Goal: Transaction & Acquisition: Book appointment/travel/reservation

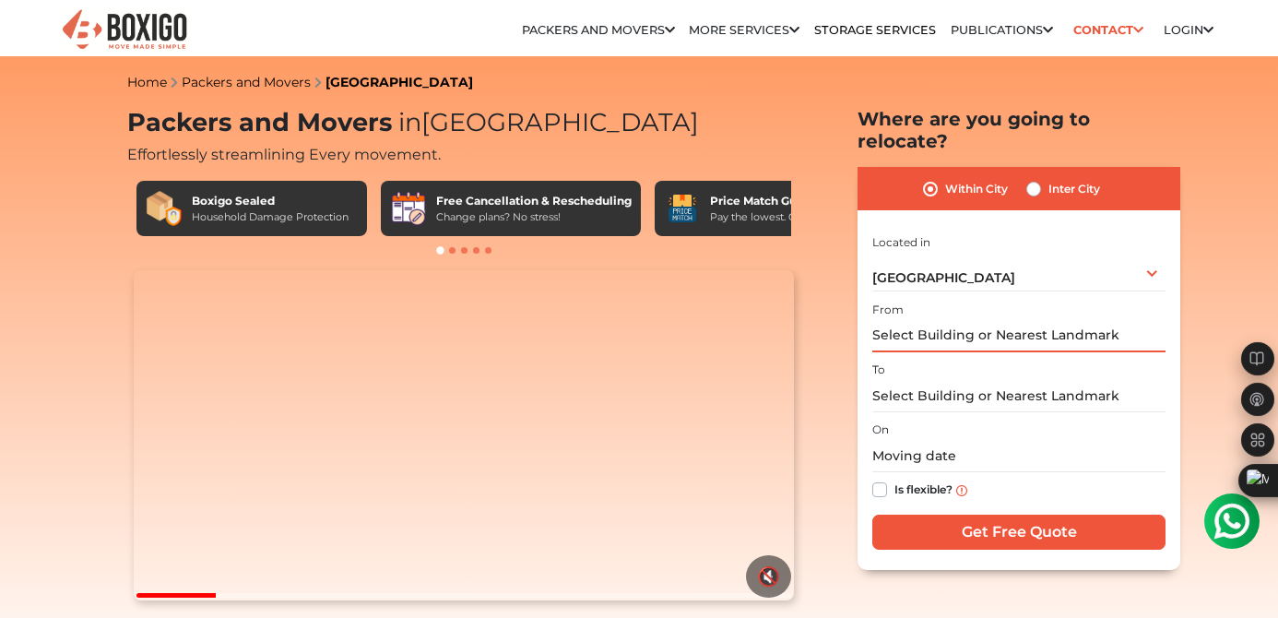
click at [963, 320] on input "text" at bounding box center [1018, 336] width 293 height 32
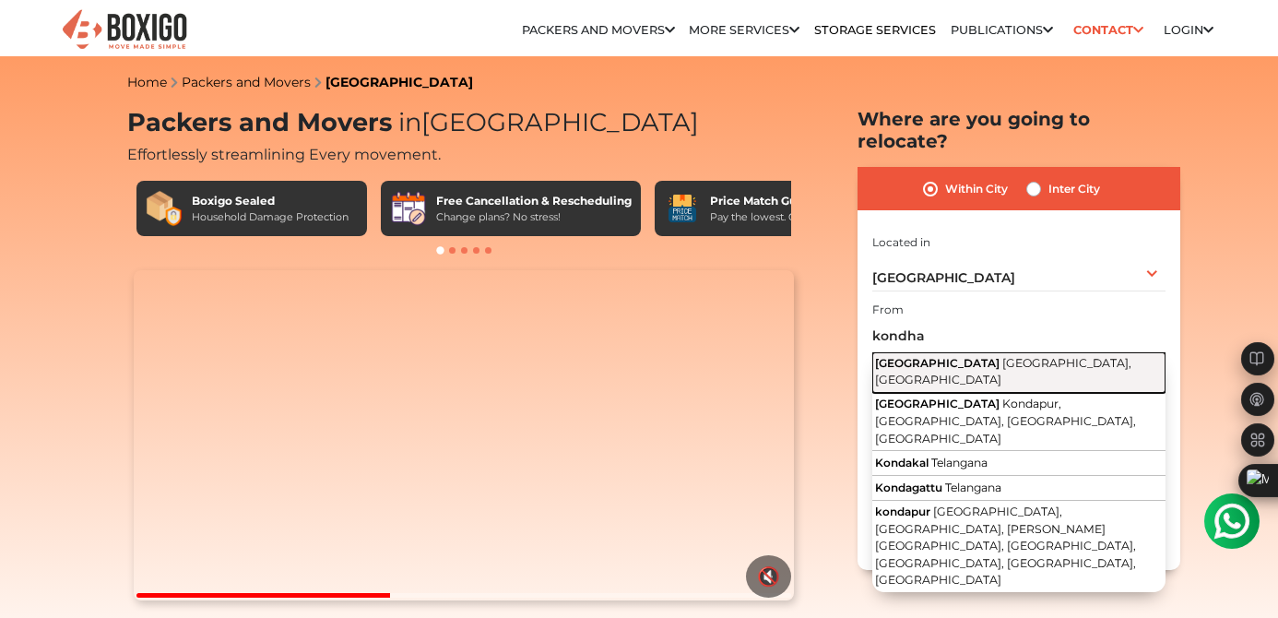
click at [940, 356] on span "[GEOGRAPHIC_DATA], [GEOGRAPHIC_DATA]" at bounding box center [1003, 371] width 256 height 31
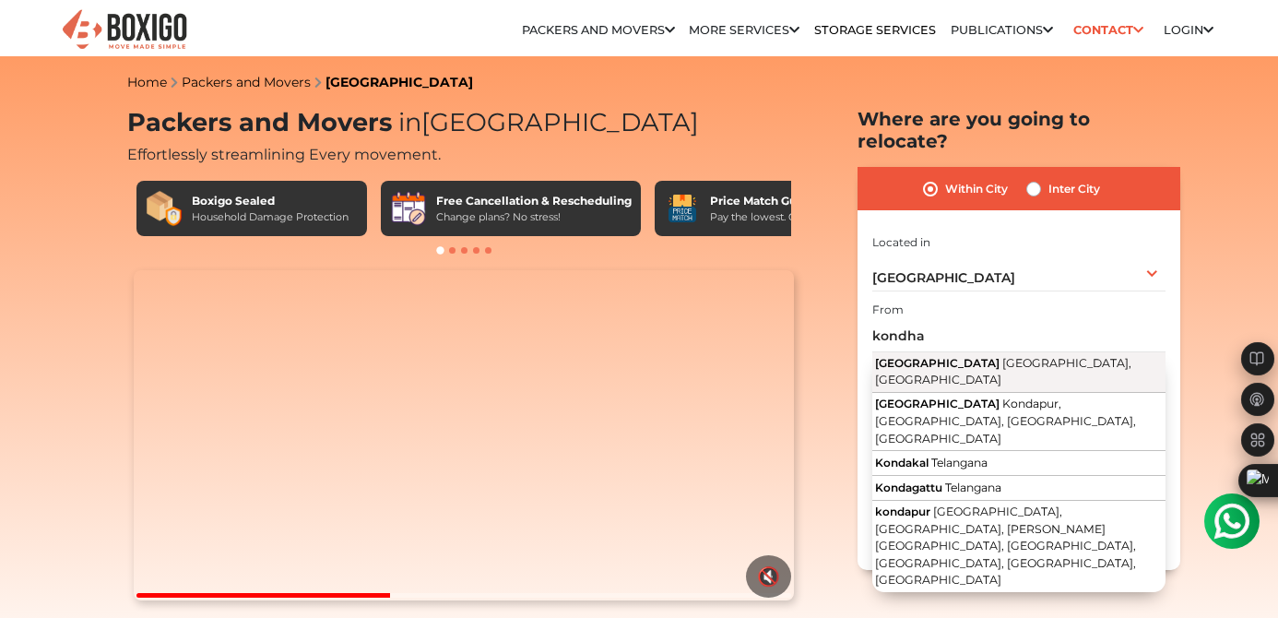
type input "[GEOGRAPHIC_DATA], [GEOGRAPHIC_DATA], [GEOGRAPHIC_DATA]"
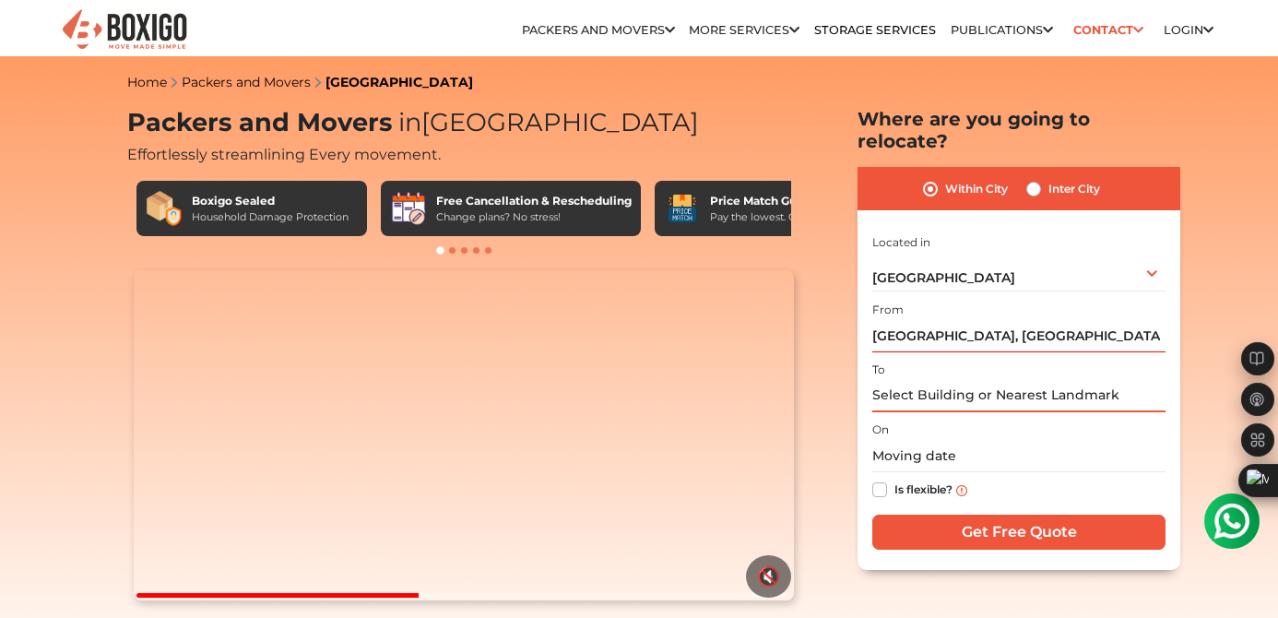
click at [914, 381] on input "text" at bounding box center [1018, 396] width 293 height 32
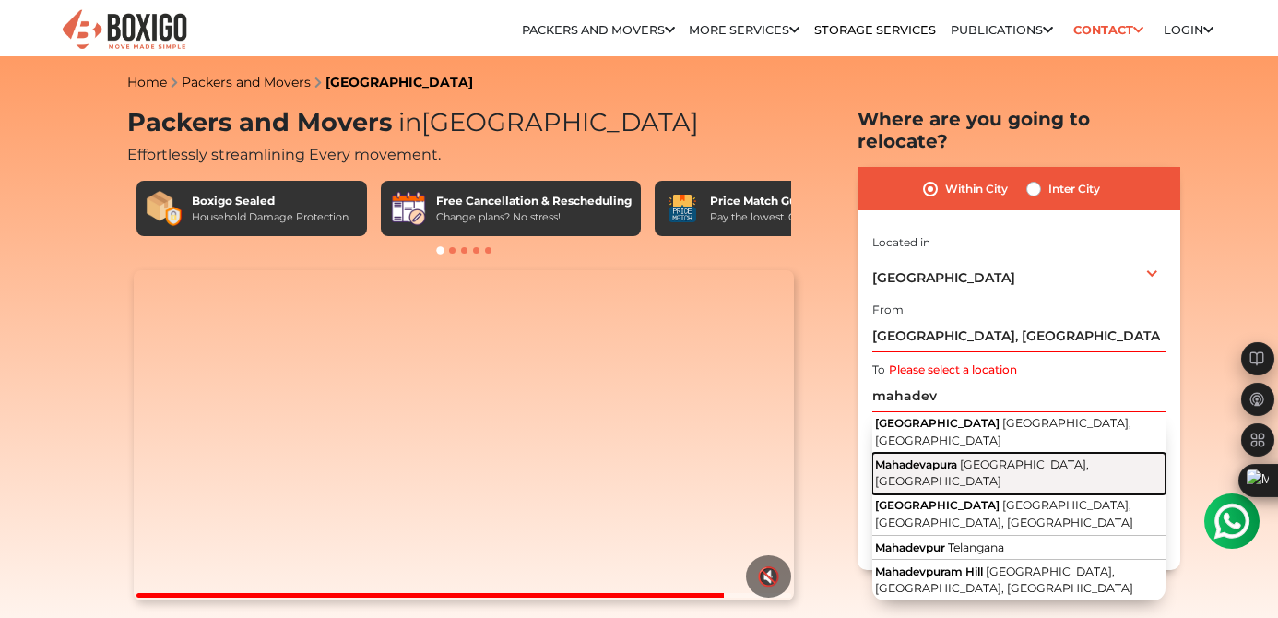
click at [932, 457] on span "Mahadevapura" at bounding box center [916, 464] width 82 height 14
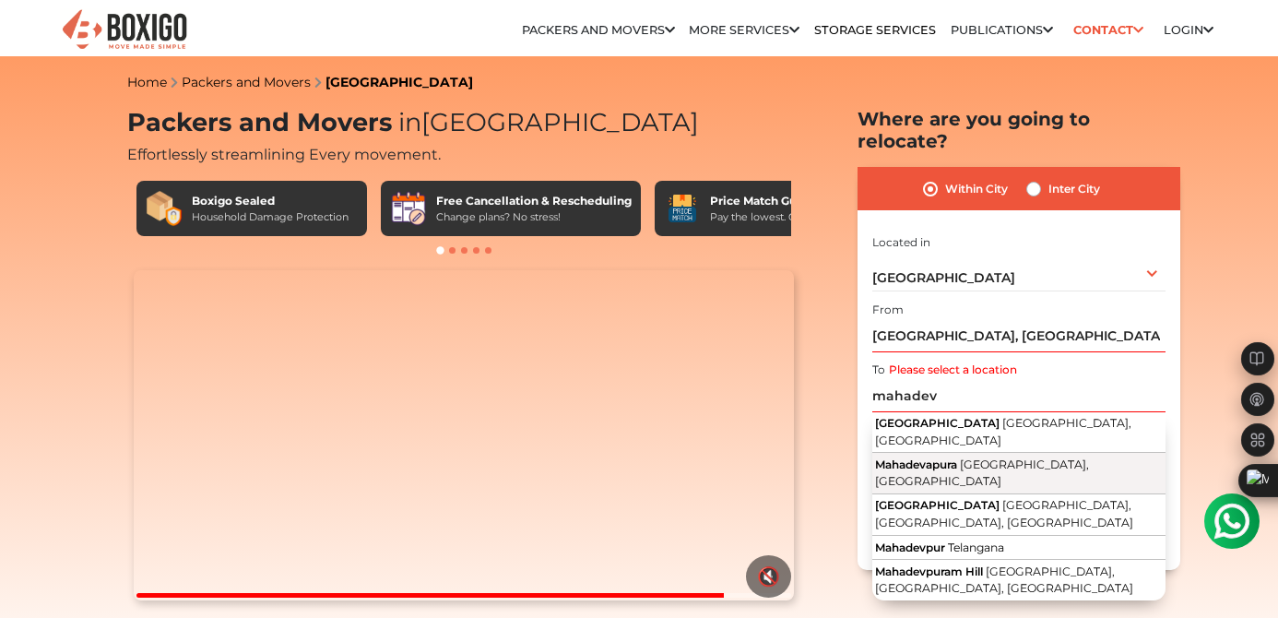
type input "[GEOGRAPHIC_DATA], [GEOGRAPHIC_DATA], [GEOGRAPHIC_DATA]"
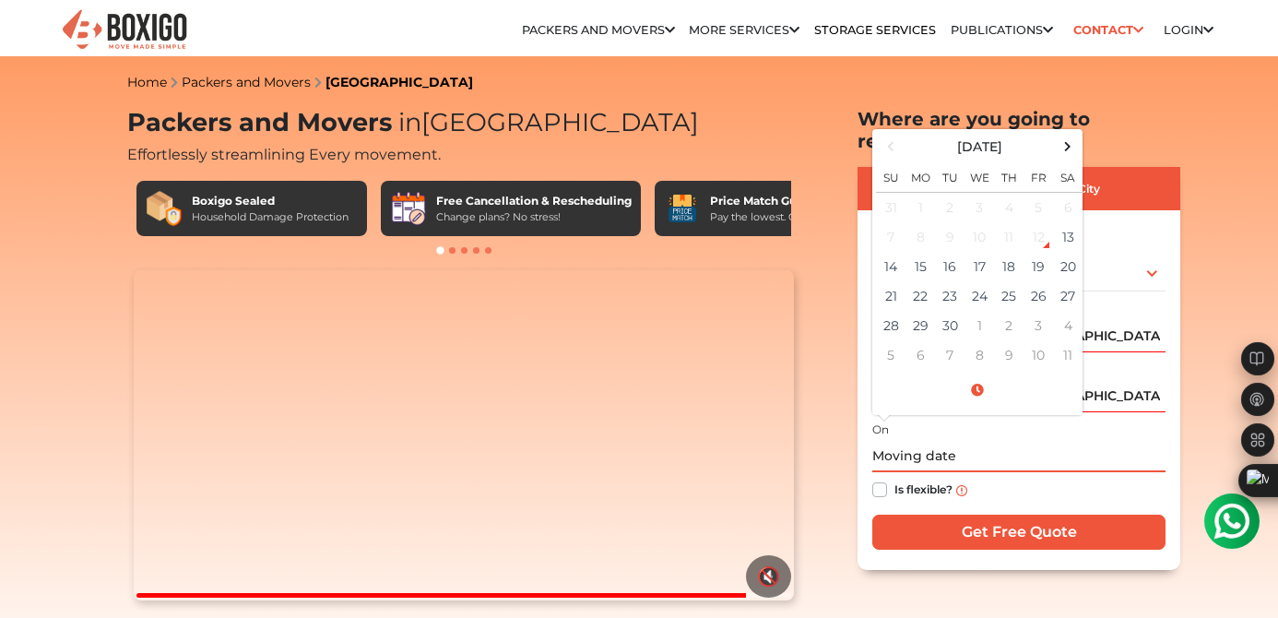
click at [911, 440] on input "text" at bounding box center [1018, 456] width 293 height 32
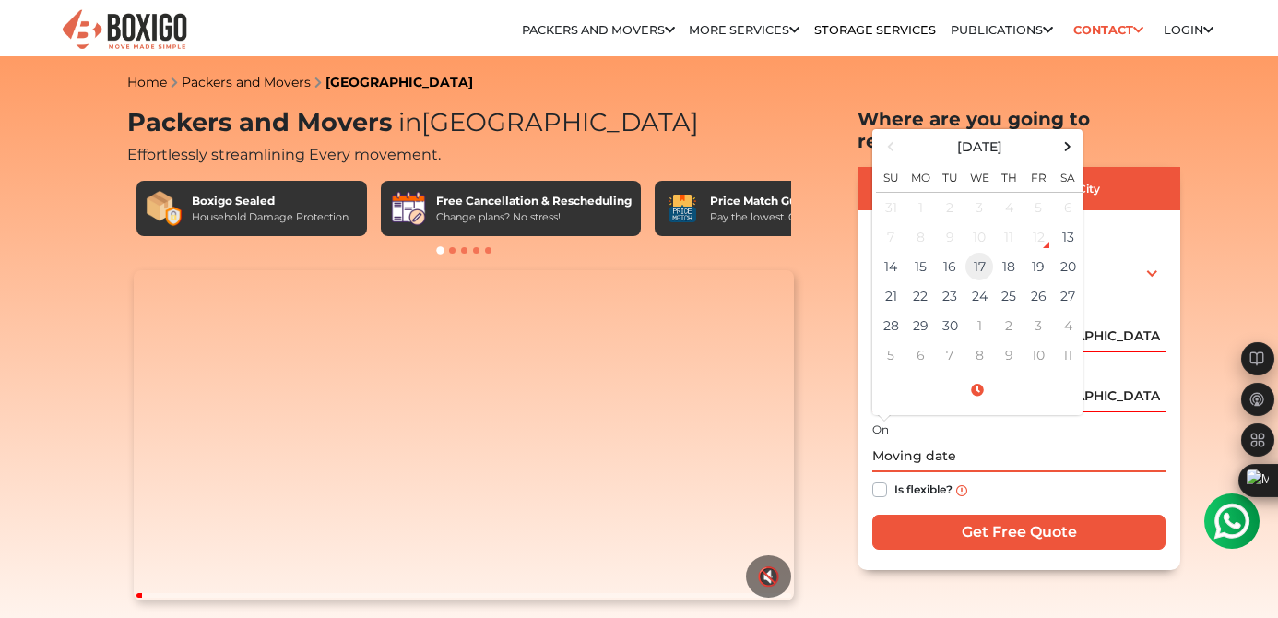
click at [979, 252] on td "17" at bounding box center [980, 267] width 30 height 30
type input "[DATE] 12:00 AM"
click at [887, 472] on div "Is flexible?" at bounding box center [1018, 490] width 293 height 36
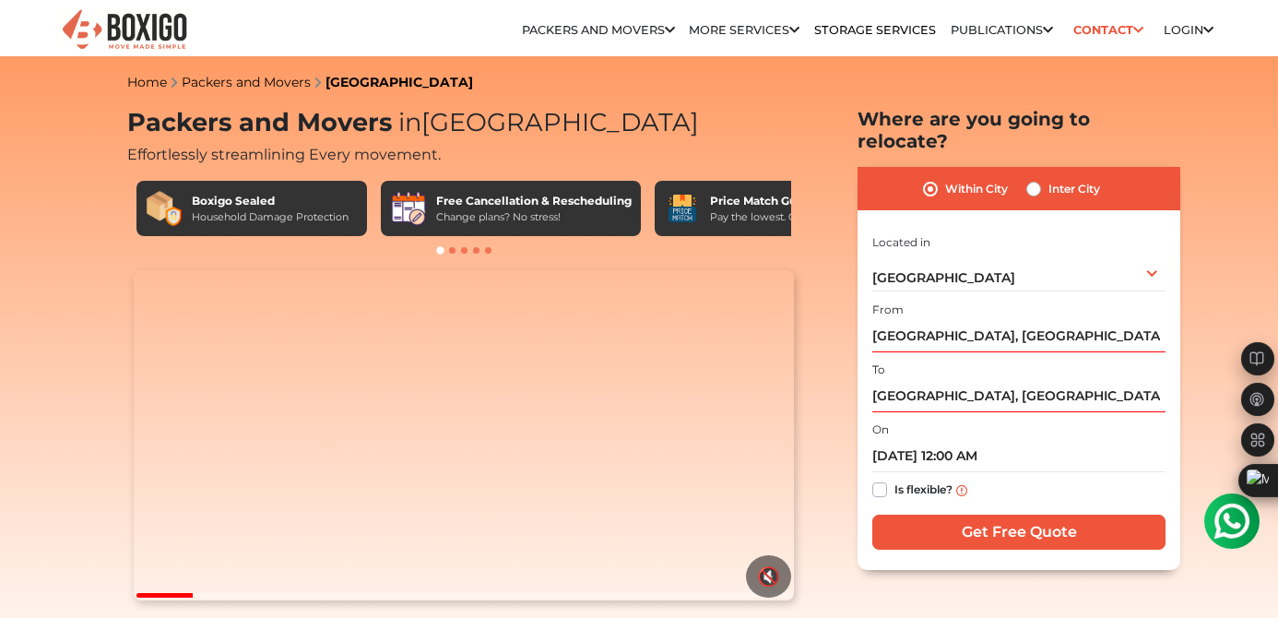
click at [895, 479] on label "Is flexible?" at bounding box center [924, 488] width 58 height 19
click at [876, 479] on input "Is flexible?" at bounding box center [879, 488] width 15 height 18
checkbox input "true"
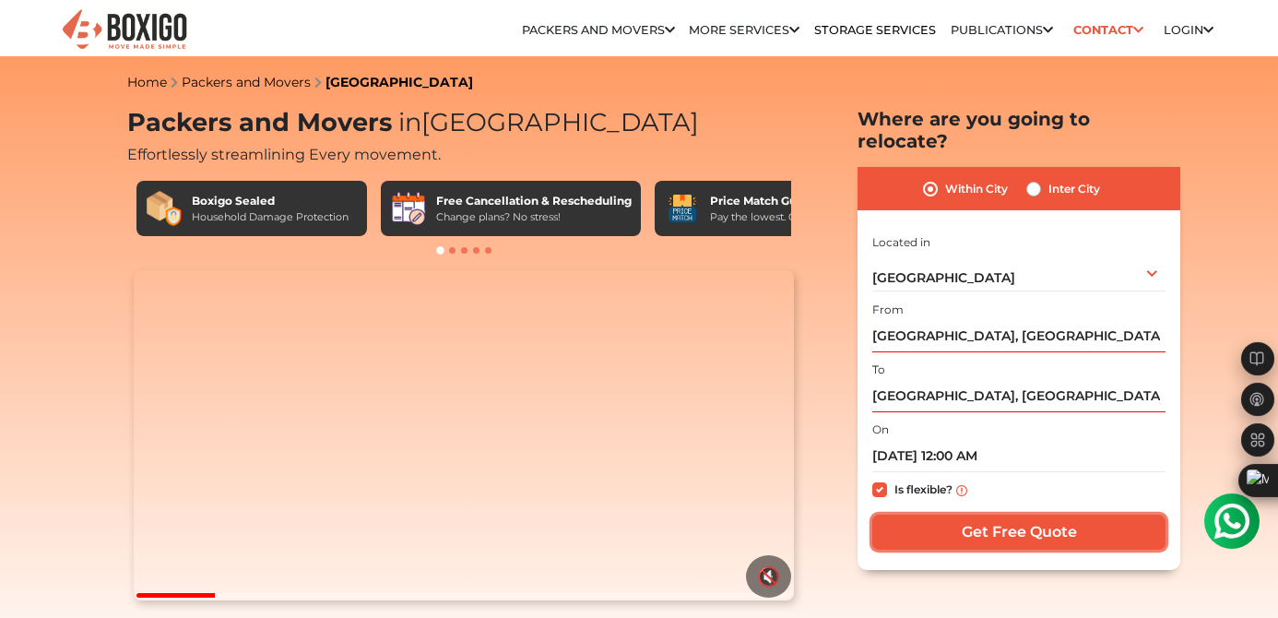
click at [961, 515] on input "Get Free Quote" at bounding box center [1018, 532] width 293 height 35
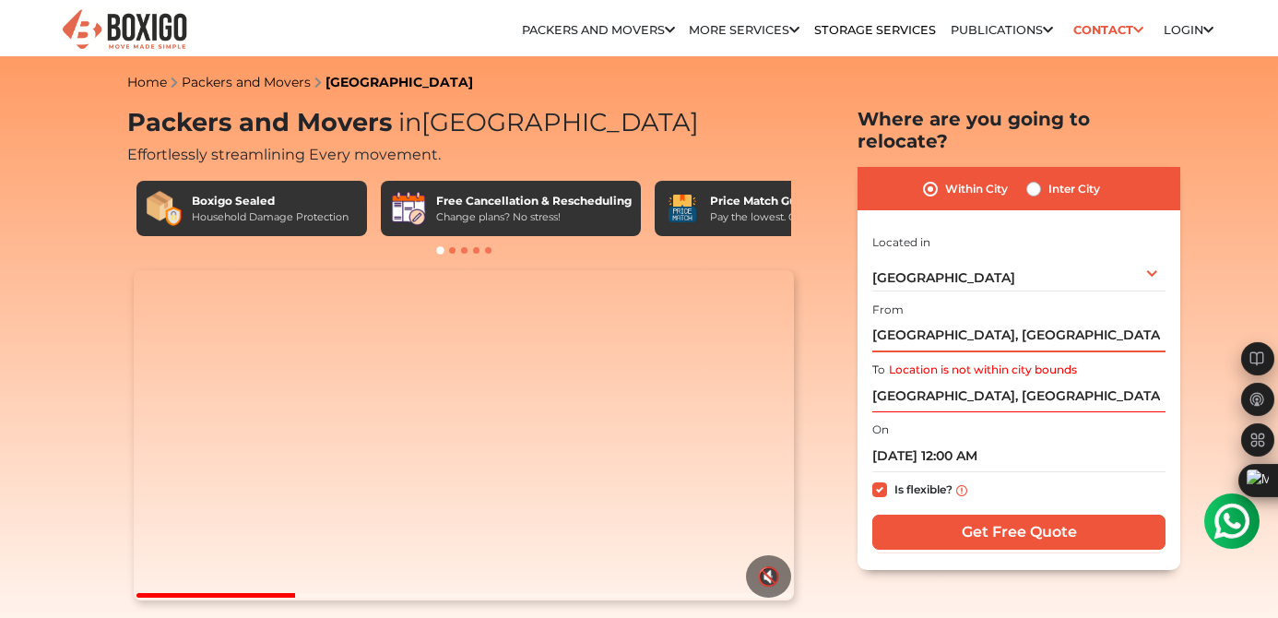
click at [1115, 320] on input "[GEOGRAPHIC_DATA], [GEOGRAPHIC_DATA], [GEOGRAPHIC_DATA]" at bounding box center [1018, 336] width 293 height 32
type textarea "Telangana"
click at [1115, 320] on input "[GEOGRAPHIC_DATA], [GEOGRAPHIC_DATA], [GEOGRAPHIC_DATA]" at bounding box center [1018, 336] width 293 height 32
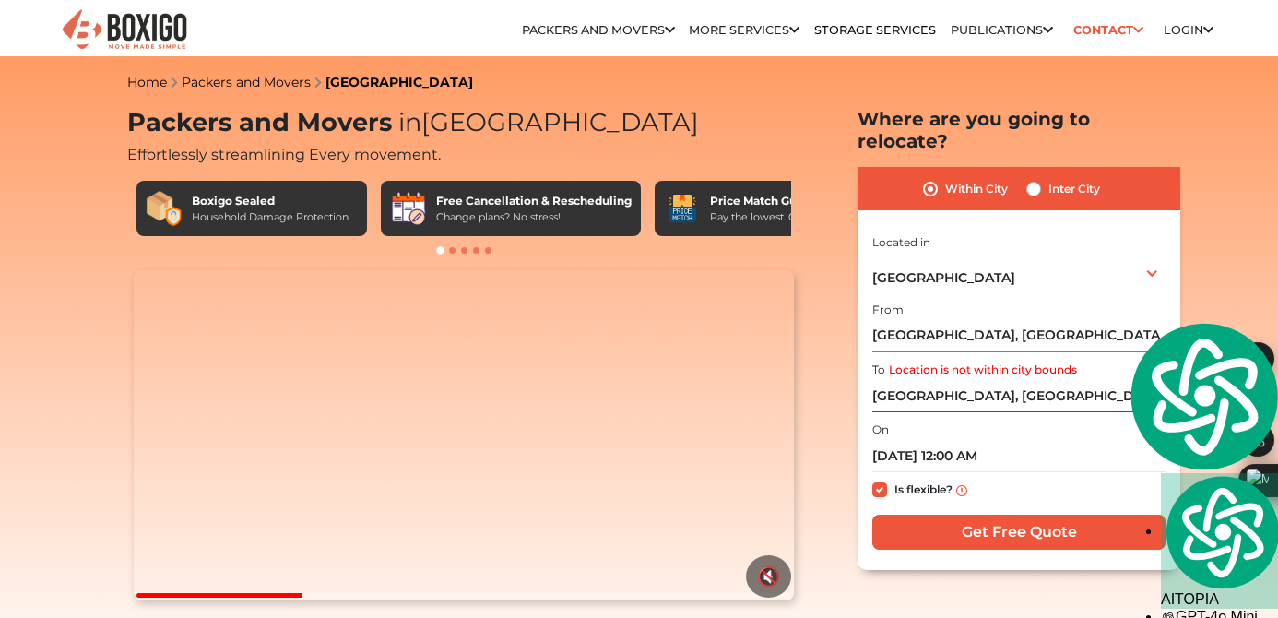
click at [1115, 320] on input "[GEOGRAPHIC_DATA], [GEOGRAPHIC_DATA], [GEOGRAPHIC_DATA]" at bounding box center [1018, 336] width 293 height 32
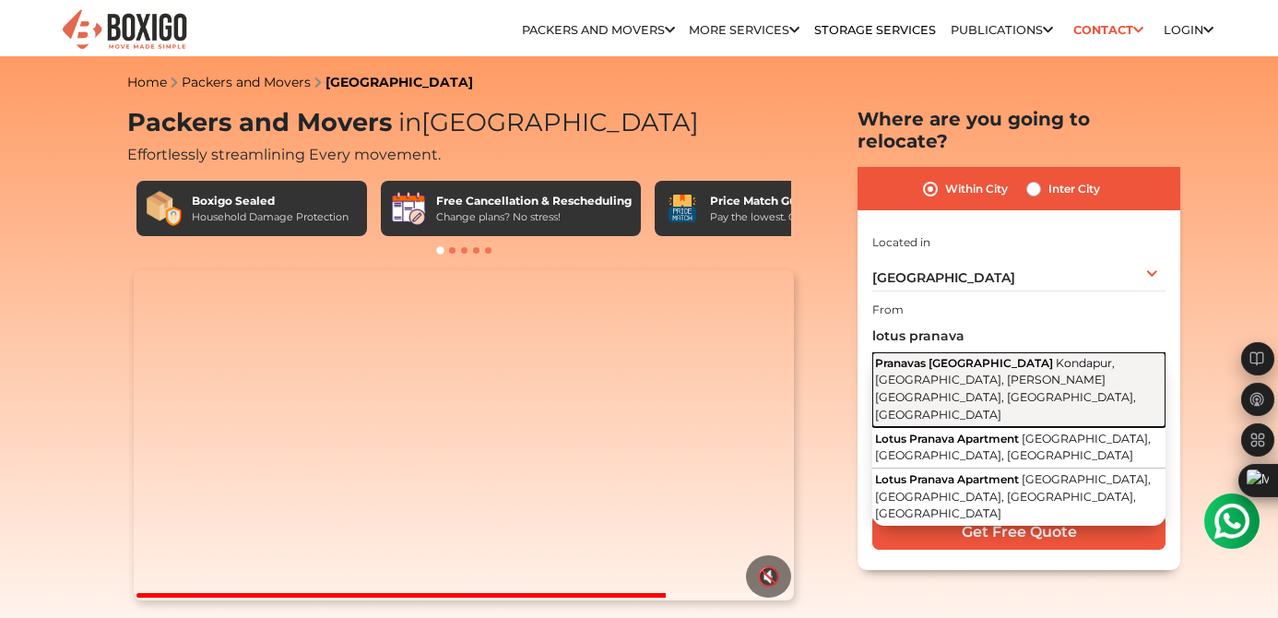
click at [993, 362] on span "Kondapur, [GEOGRAPHIC_DATA], [PERSON_NAME][GEOGRAPHIC_DATA], [GEOGRAPHIC_DATA],…" at bounding box center [1005, 388] width 261 height 65
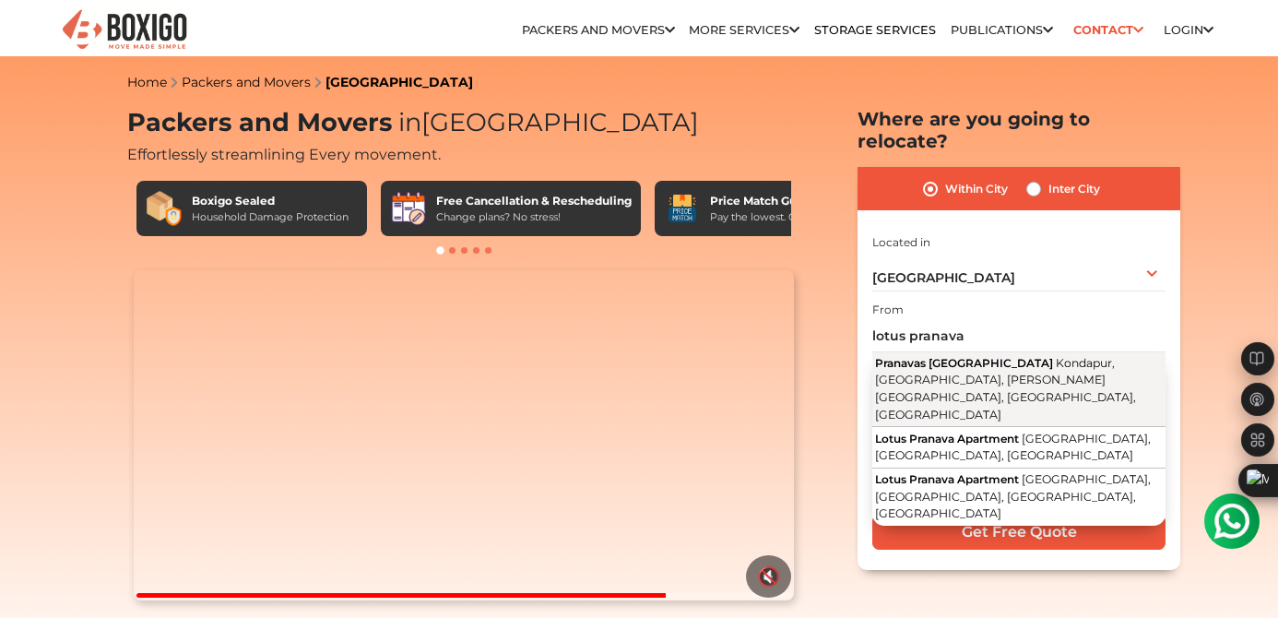
type input "[GEOGRAPHIC_DATA], [GEOGRAPHIC_DATA], [GEOGRAPHIC_DATA], [PERSON_NAME][GEOGRAPH…"
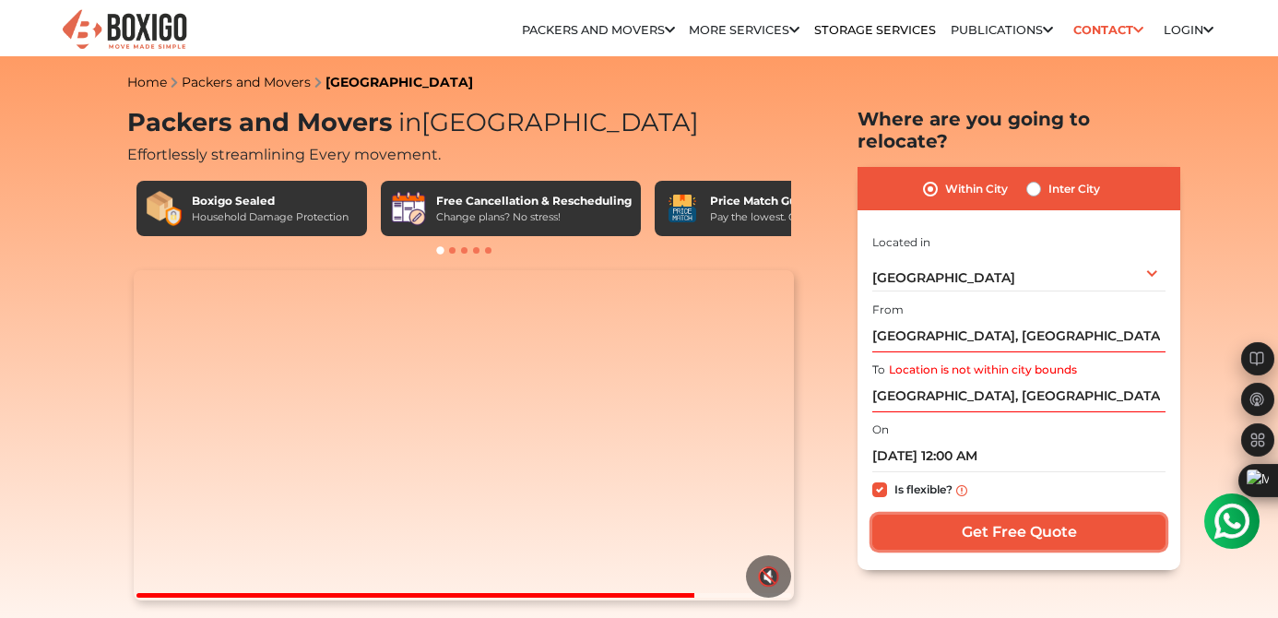
click at [1015, 515] on input "Get Free Quote" at bounding box center [1018, 532] width 293 height 35
click at [1024, 524] on input "Get Free Quote" at bounding box center [1018, 532] width 293 height 35
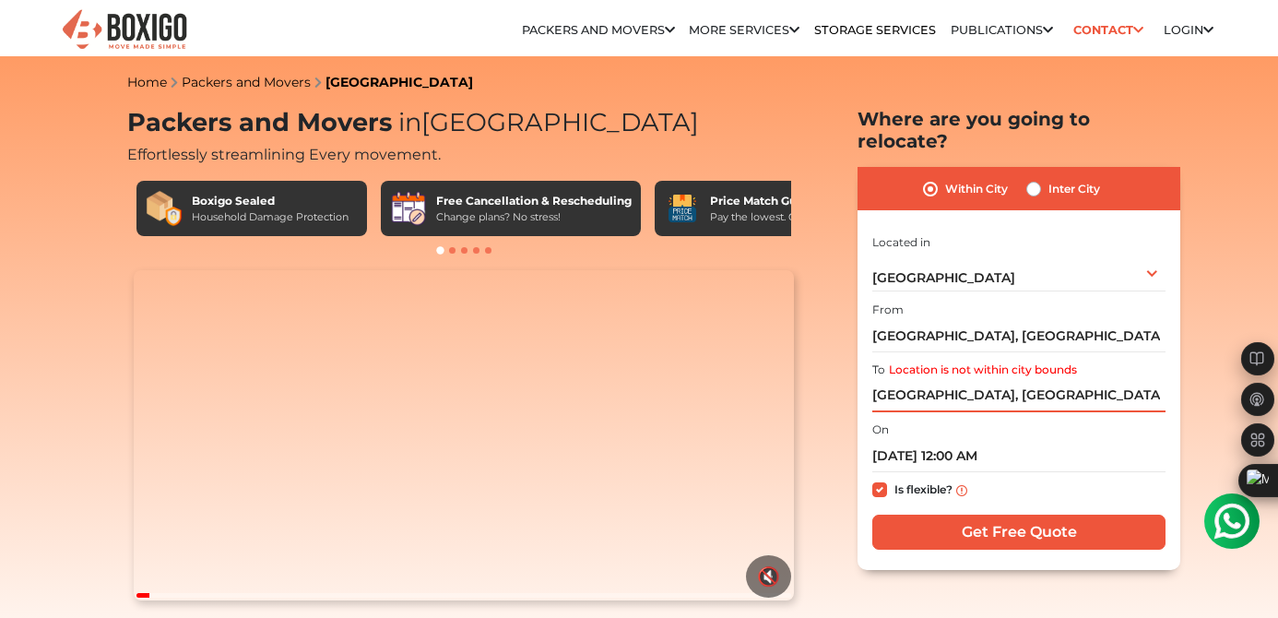
click at [1116, 380] on input "[GEOGRAPHIC_DATA], [GEOGRAPHIC_DATA], [GEOGRAPHIC_DATA]" at bounding box center [1018, 396] width 293 height 32
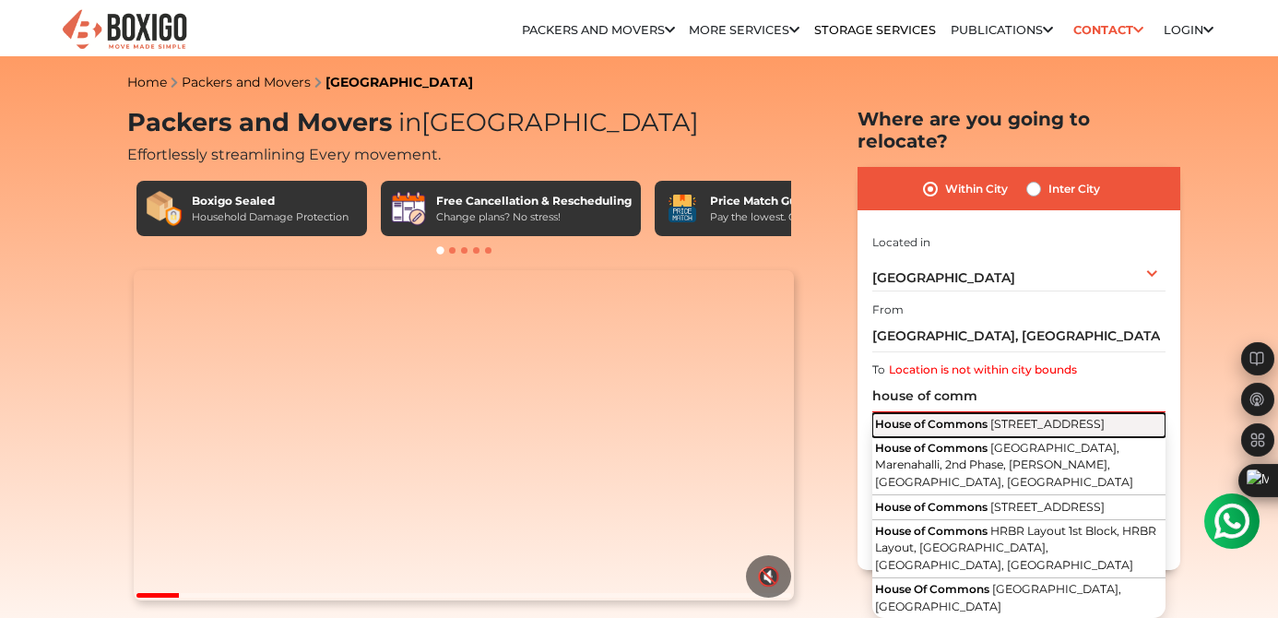
click at [1083, 424] on span "[STREET_ADDRESS]" at bounding box center [1048, 424] width 114 height 14
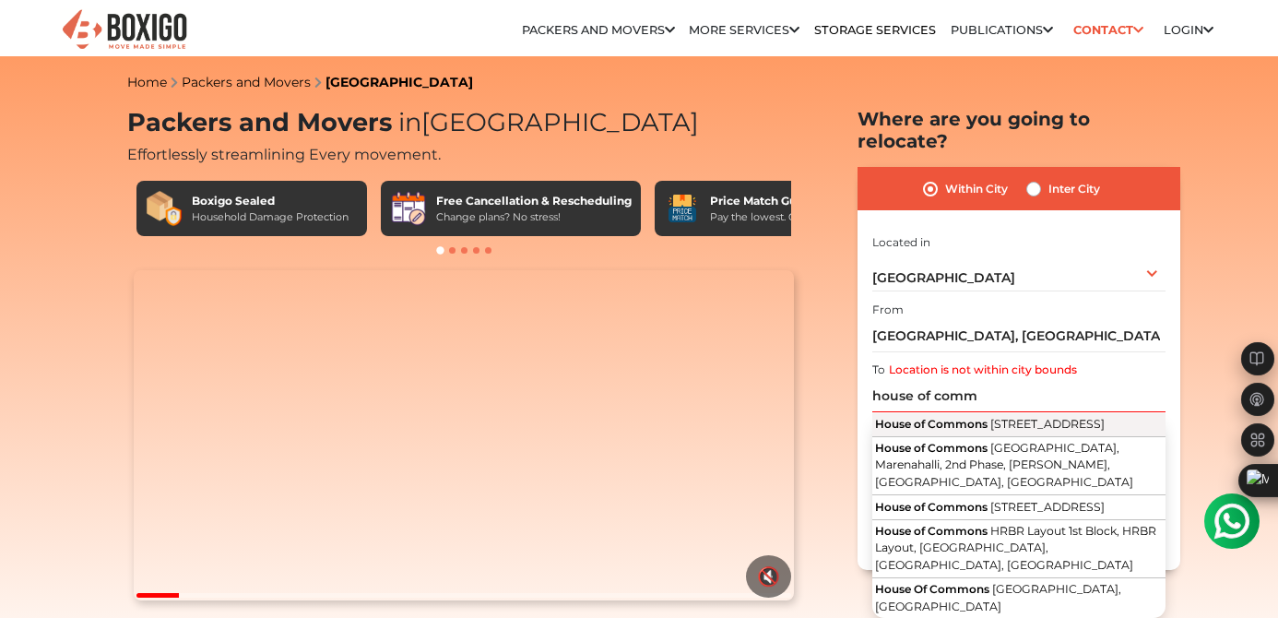
type input "House of Commons, [STREET_ADDRESS]"
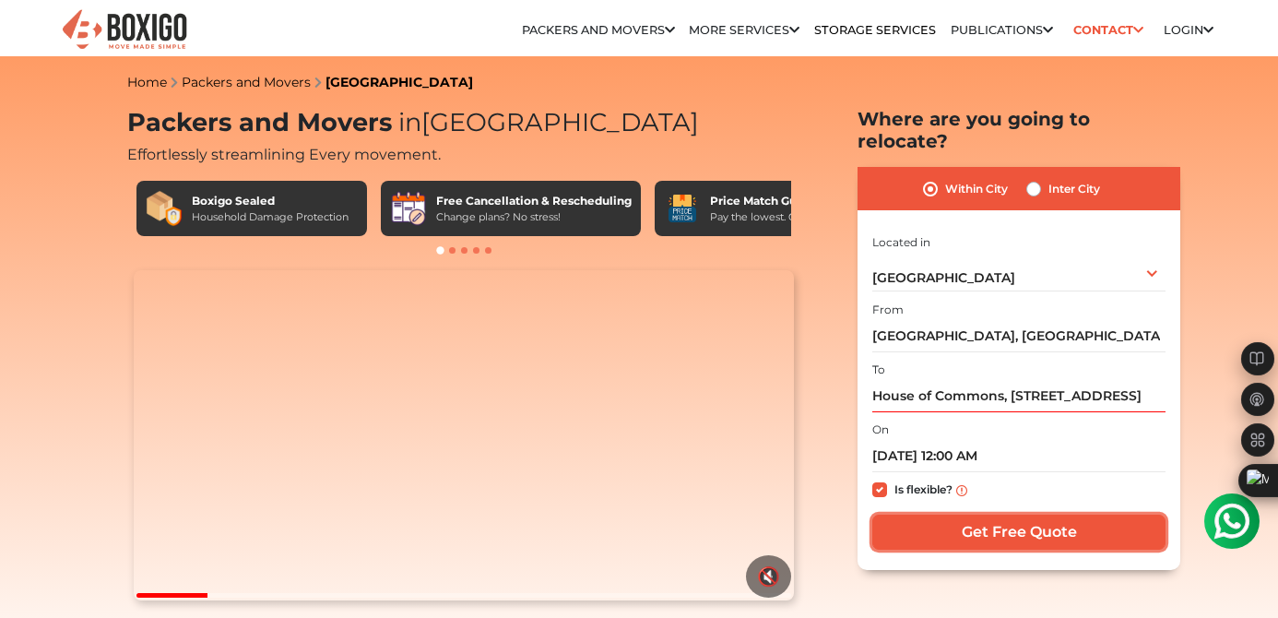
click at [1056, 520] on input "Get Free Quote" at bounding box center [1018, 532] width 293 height 35
drag, startPoint x: 1056, startPoint y: 520, endPoint x: 201, endPoint y: 130, distance: 939.8
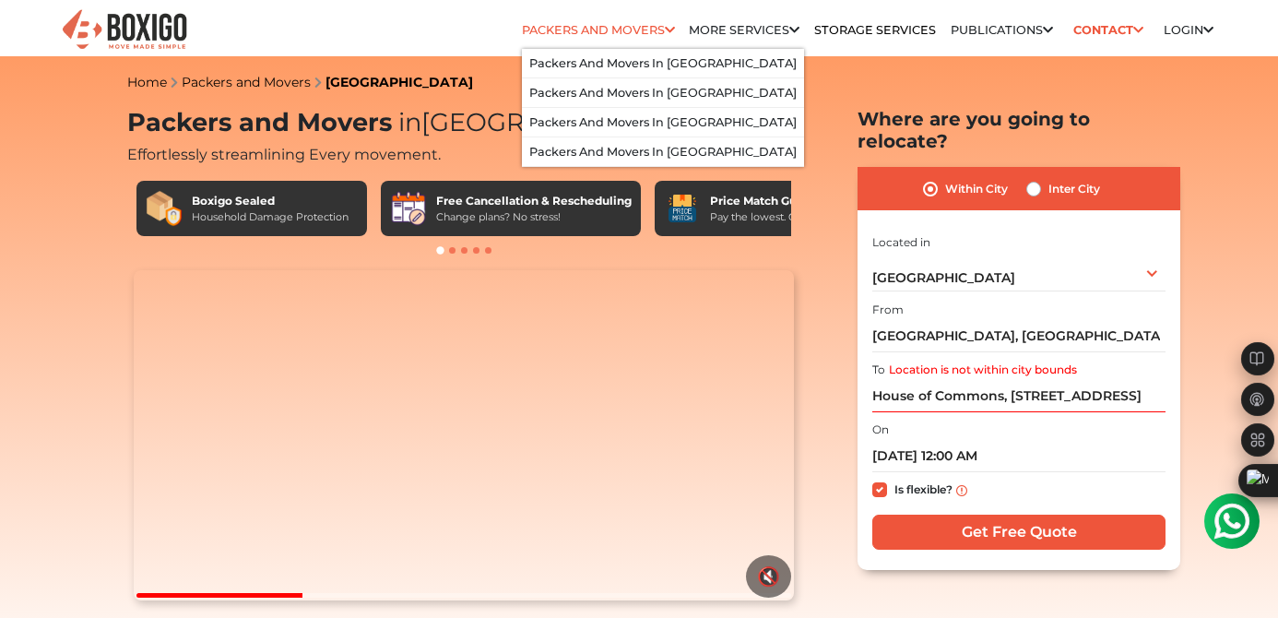
click at [607, 20] on li "Packers and Movers Packers and Movers in [GEOGRAPHIC_DATA] Packers and Movers i…" at bounding box center [598, 30] width 153 height 37
click at [626, 87] on link "Packers and Movers in [GEOGRAPHIC_DATA]" at bounding box center [662, 93] width 267 height 14
